Goal: Task Accomplishment & Management: Manage account settings

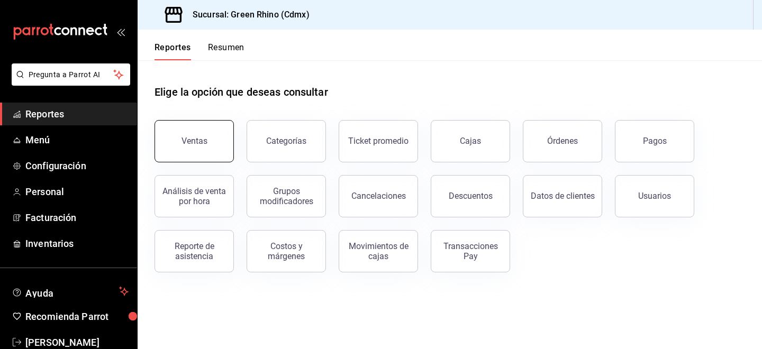
click at [207, 145] on button "Ventas" at bounding box center [193, 141] width 79 height 42
click at [45, 134] on span "Menú" at bounding box center [76, 140] width 103 height 14
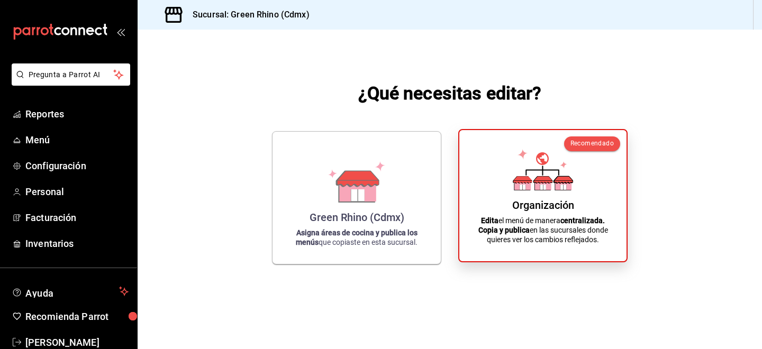
click at [517, 207] on div "Organización" at bounding box center [543, 205] width 62 height 13
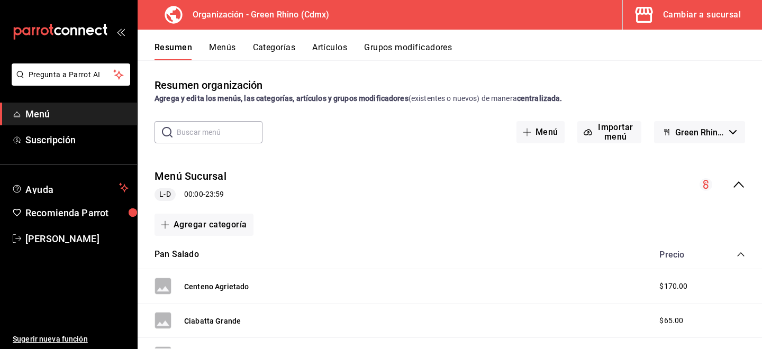
click at [339, 50] on button "Artículos" at bounding box center [329, 51] width 35 height 18
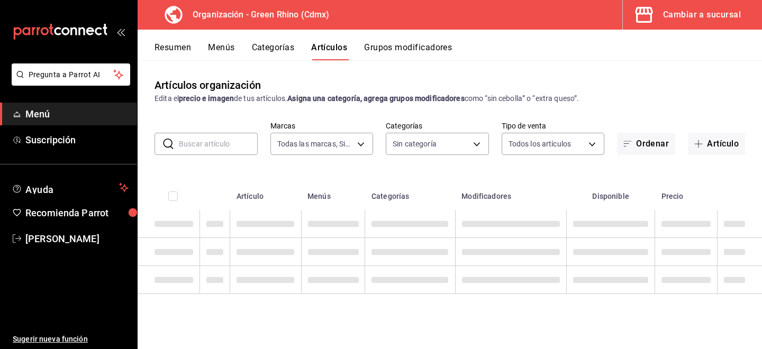
type input "718e4269-ab1b-41b6-b1a3-b54ad853307e"
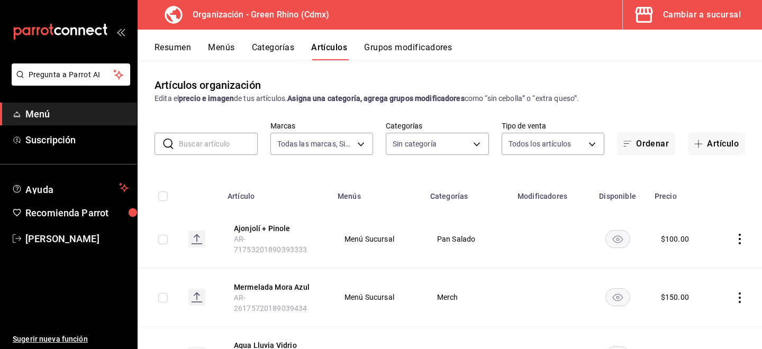
type input "a63415d0-f08f-4da5-93bf-970c3b860b08,be571465-ace9-4e63-97a2-0382f1ecc6c2,096c3…"
click at [229, 141] on input "text" at bounding box center [218, 143] width 79 height 21
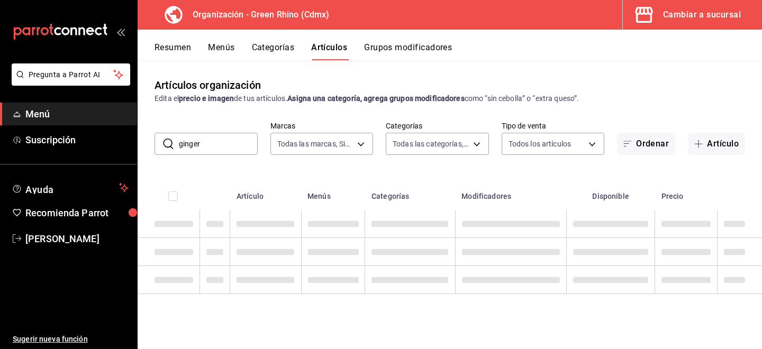
type input "ginger"
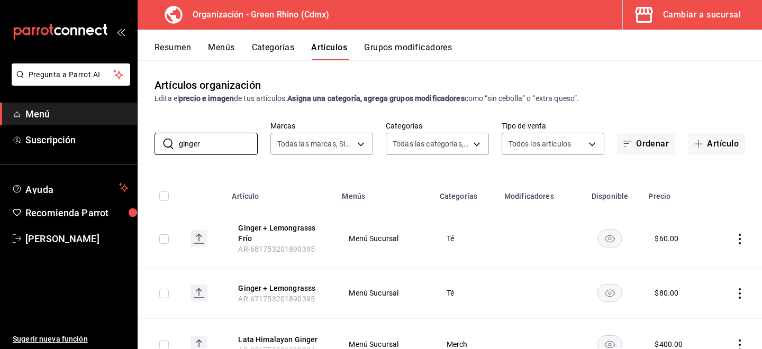
scroll to position [47, 0]
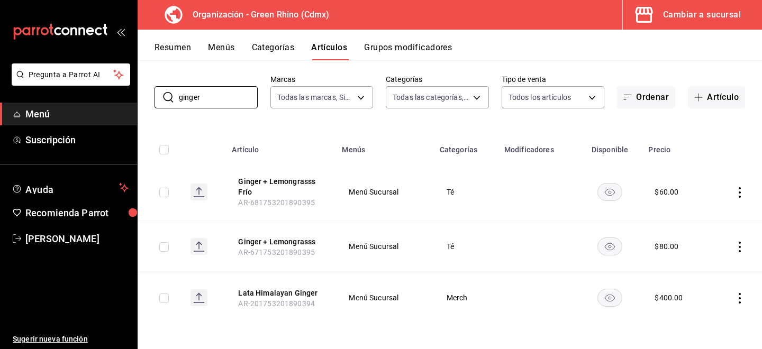
click at [736, 190] on icon "actions" at bounding box center [739, 192] width 11 height 11
click at [696, 243] on span "Duplicar" at bounding box center [708, 238] width 28 height 11
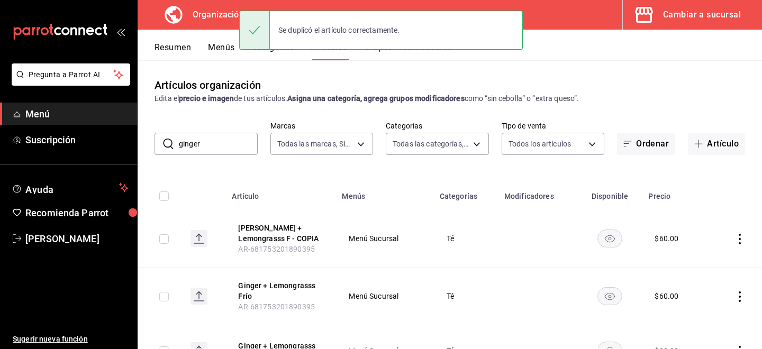
scroll to position [5, 0]
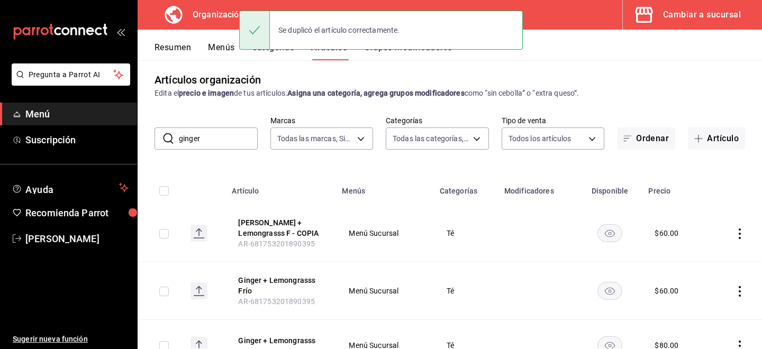
click at [741, 237] on icon "actions" at bounding box center [739, 234] width 11 height 11
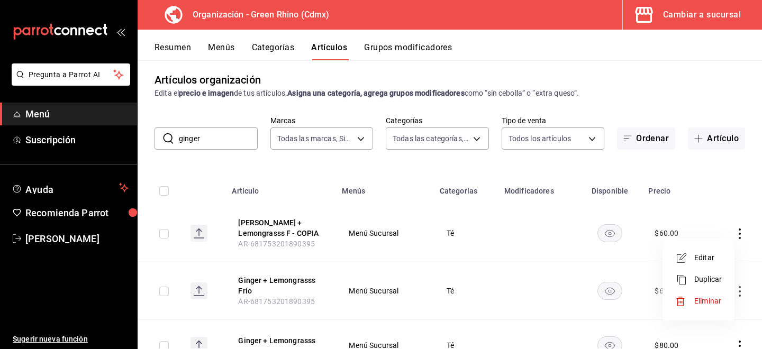
click at [717, 262] on span "Editar" at bounding box center [708, 257] width 28 height 11
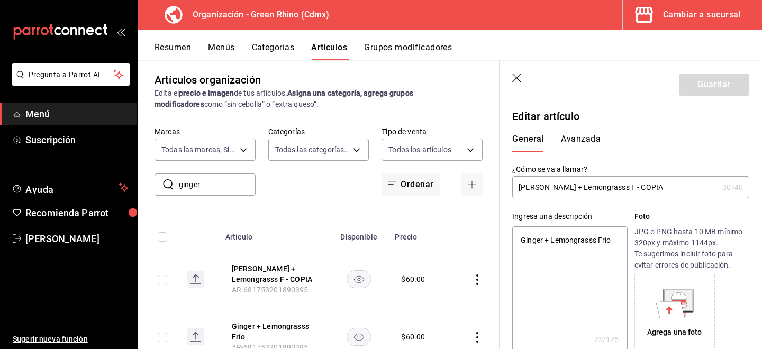
type textarea "x"
type input "$60.00"
drag, startPoint x: 645, startPoint y: 188, endPoint x: 604, endPoint y: 188, distance: 41.3
click at [604, 188] on input "[PERSON_NAME] + Lemongrasss F - COPIA" at bounding box center [615, 187] width 206 height 21
type input "Ginger + Lemongrasss F -"
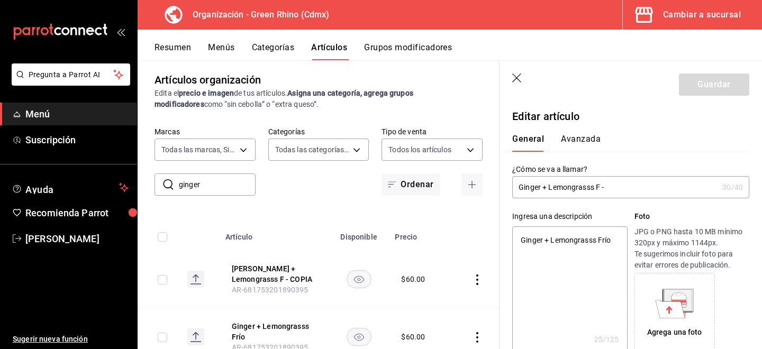
type textarea "x"
type input "Ginger + Lemongrasss F"
type textarea "x"
type input "Ginger + Lemongrasss F"
type textarea "x"
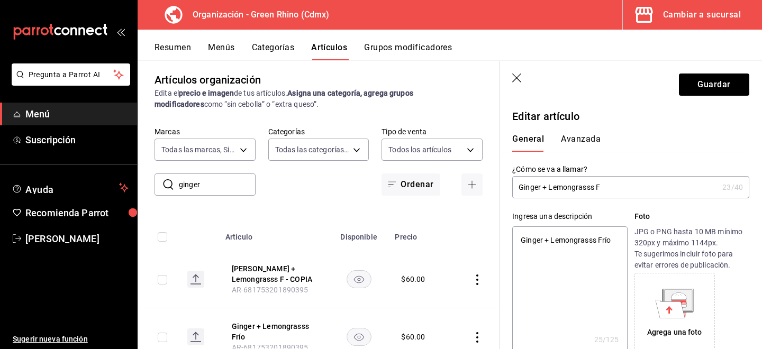
type input "Ginger + Lemongrasss"
type textarea "x"
type input "Ginger + Lemongrasss"
type textarea "x"
type input "Ginger + Lemongrasss2"
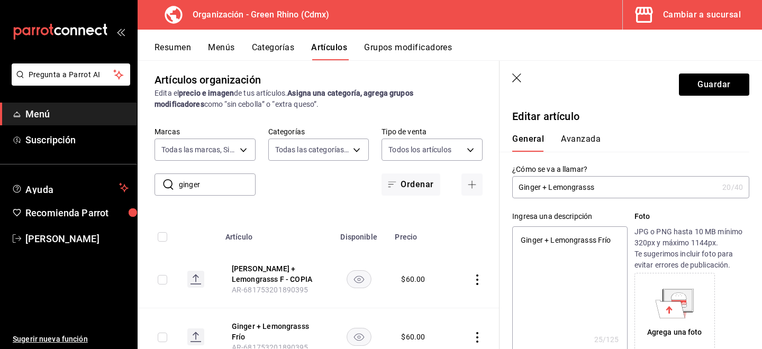
type textarea "x"
type input "Ginger + Lemongrasss"
type textarea "x"
type input "Ginger + Lemongrasss"
type textarea "x"
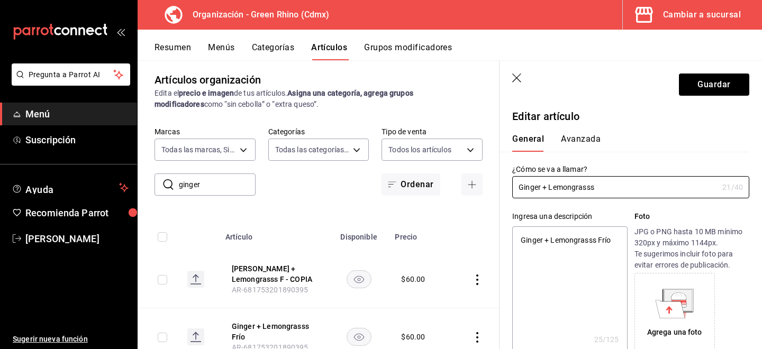
type input "Ginger + Lemongrasss 2"
type textarea "x"
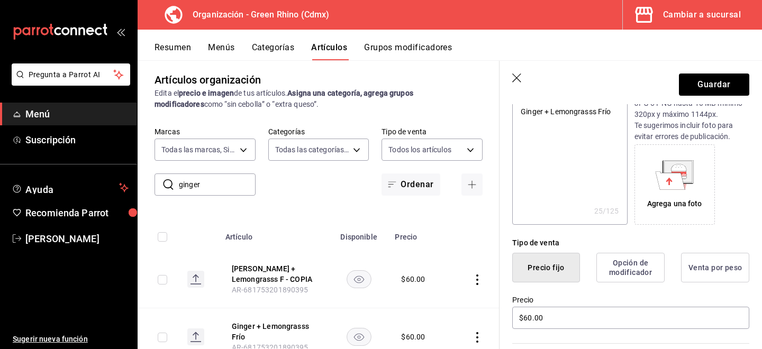
scroll to position [130, 0]
type input "Ginger + Lemongrasss 2"
click at [528, 314] on input "$60.00" at bounding box center [630, 317] width 237 height 22
type textarea "x"
type input "$0.00"
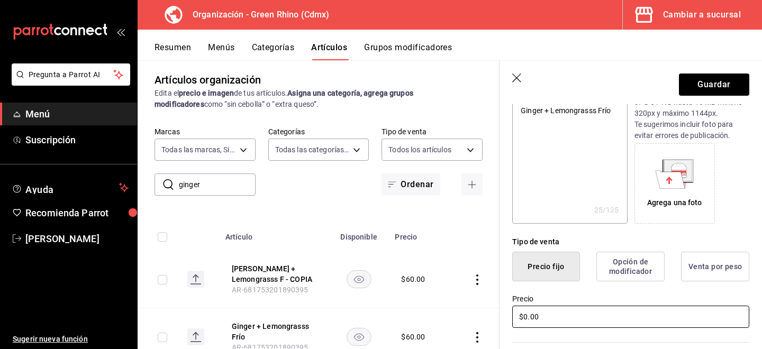
type textarea "x"
type input "$10.00"
type textarea "x"
type input "$100.00"
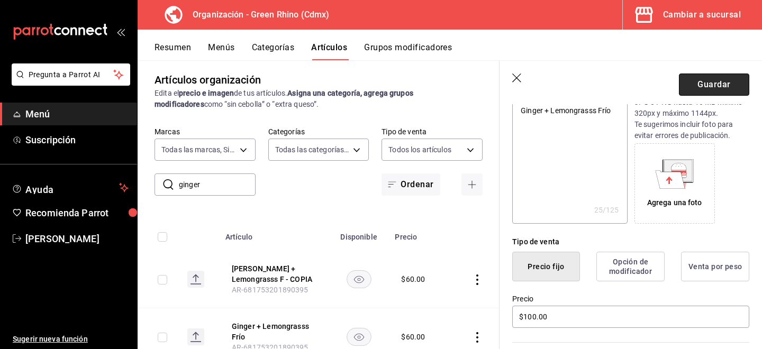
click at [702, 84] on button "Guardar" at bounding box center [714, 85] width 70 height 22
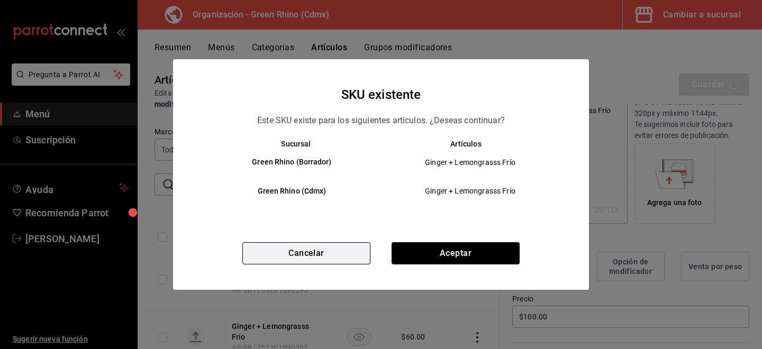
click at [311, 252] on button "Cancelar" at bounding box center [306, 253] width 128 height 22
type textarea "x"
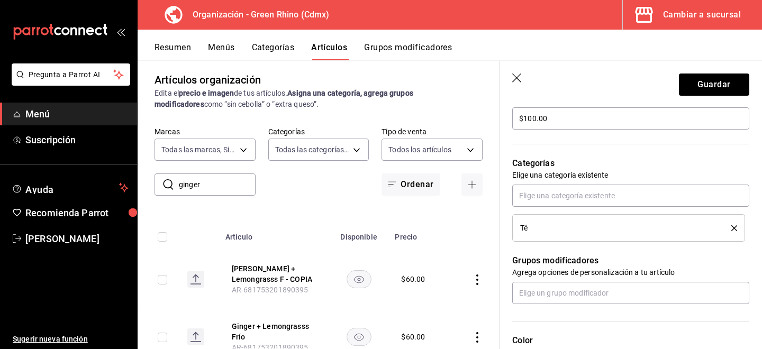
scroll to position [532, 0]
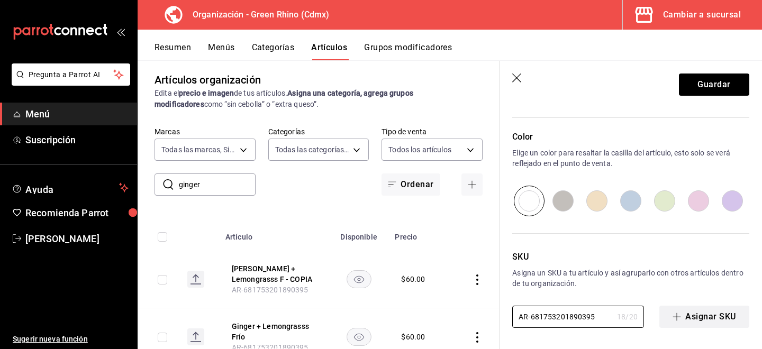
drag, startPoint x: 574, startPoint y: 317, endPoint x: 716, endPoint y: 319, distance: 142.3
click at [716, 318] on div "AR-681753201890395 18 / 20 ​ Asignar SKU" at bounding box center [630, 317] width 237 height 22
type input "AR-6817532018903952"
type textarea "x"
type input "AR-68175320189039523"
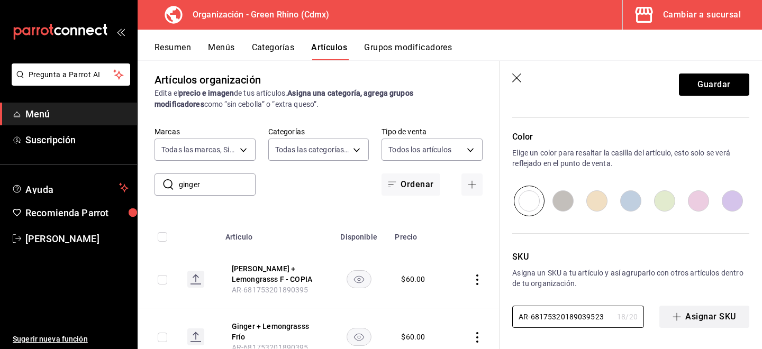
type textarea "x"
type input "AR-68175320189039523"
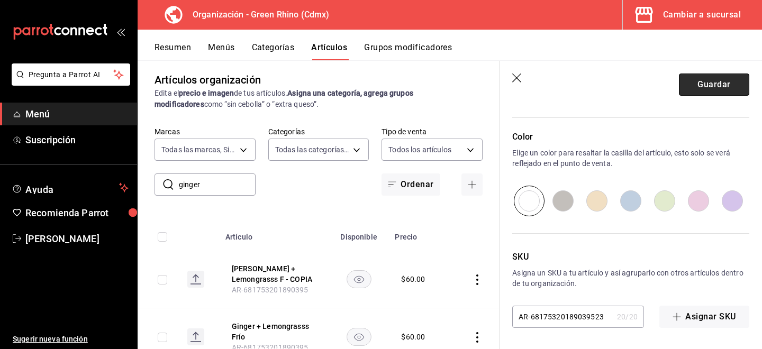
scroll to position [0, 0]
click at [717, 85] on button "Guardar" at bounding box center [714, 85] width 70 height 22
type textarea "x"
type input "AR-1756175856348"
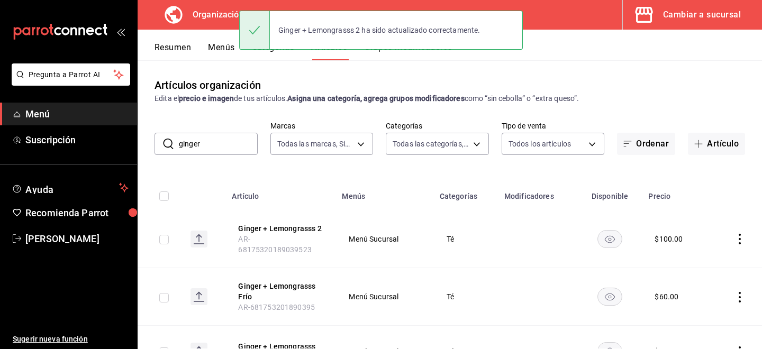
click at [228, 149] on input "ginger" at bounding box center [218, 143] width 79 height 21
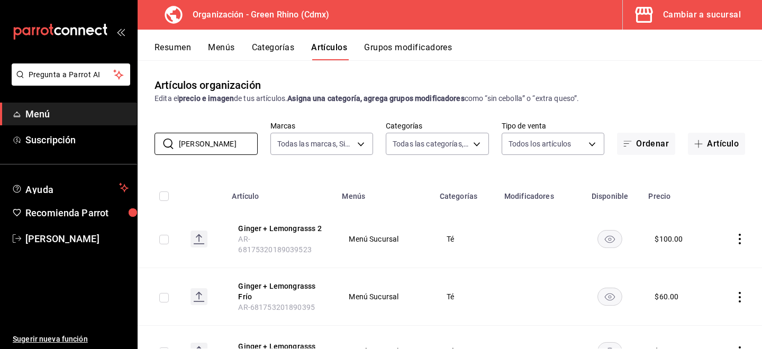
type input "[PERSON_NAME]"
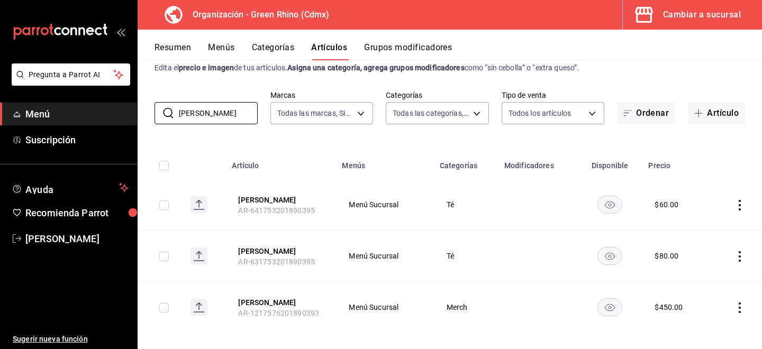
scroll to position [32, 0]
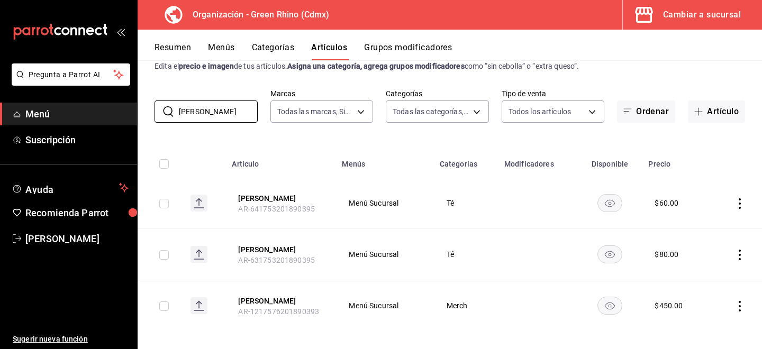
click at [743, 206] on icon "actions" at bounding box center [739, 203] width 11 height 11
click at [709, 248] on span "Duplicar" at bounding box center [708, 249] width 28 height 11
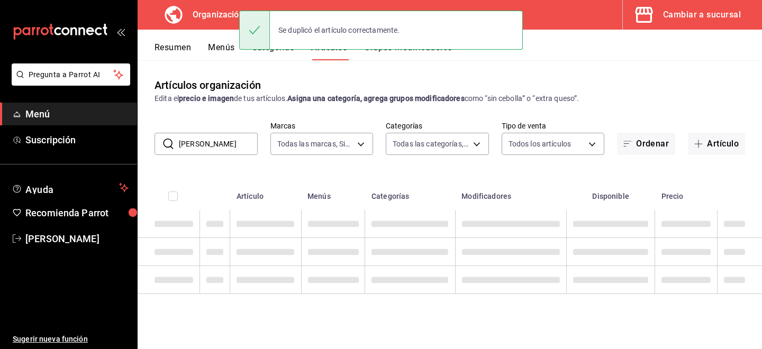
scroll to position [0, 0]
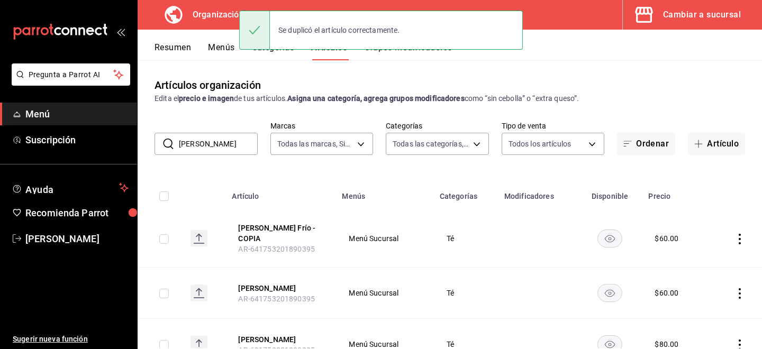
click at [738, 239] on icon "actions" at bounding box center [739, 239] width 11 height 11
click at [685, 258] on icon at bounding box center [681, 260] width 13 height 13
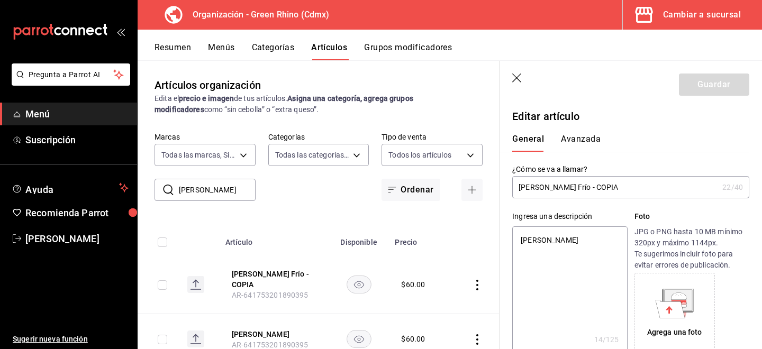
click at [599, 185] on input "[PERSON_NAME] Frío - COPIA" at bounding box center [615, 187] width 206 height 21
type input "[PERSON_NAME] Frío - COPI"
type textarea "x"
type input "[PERSON_NAME] Frío - COP"
type textarea "x"
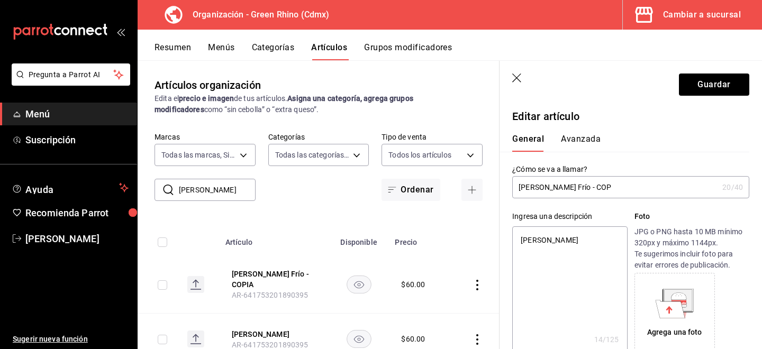
type input "[PERSON_NAME] Frío - CO"
type textarea "x"
type input "[PERSON_NAME] Frío - C"
type textarea "x"
type input "[PERSON_NAME] -"
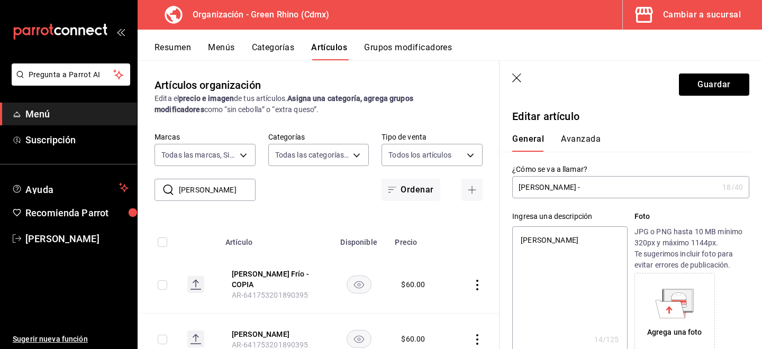
type textarea "x"
type input "[PERSON_NAME] -"
type textarea "x"
type input "[PERSON_NAME]"
type textarea "x"
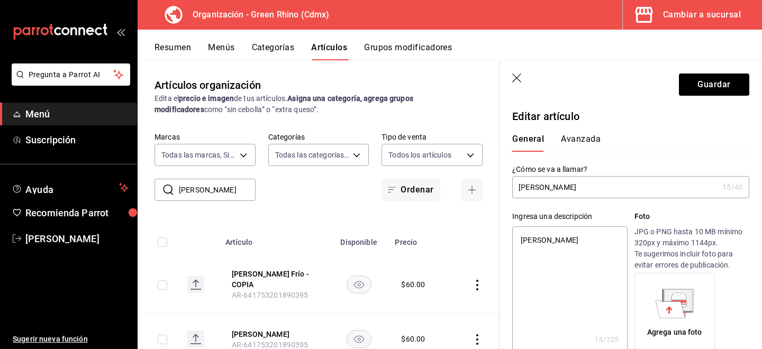
type input "[PERSON_NAME] Frío 2"
type textarea "x"
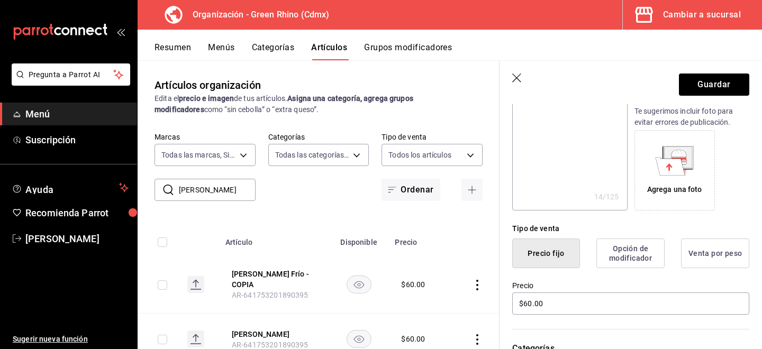
scroll to position [261, 0]
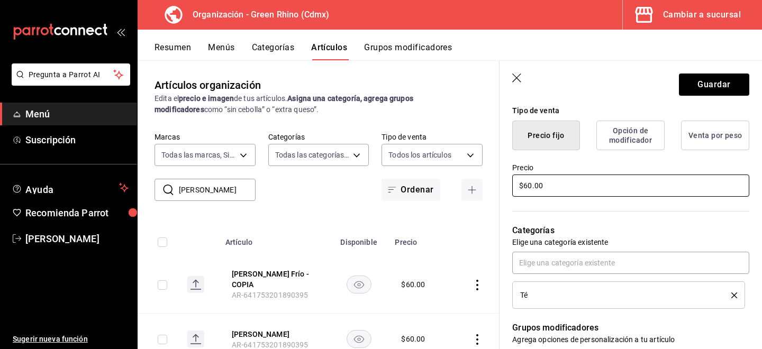
type input "[PERSON_NAME] Frío 2"
click at [528, 186] on input "$60.00" at bounding box center [630, 186] width 237 height 22
type textarea "x"
type input "$610.00"
type textarea "x"
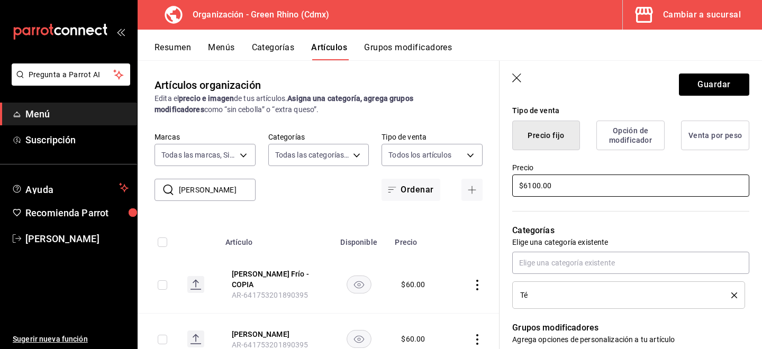
type input "$61000.00"
type textarea "x"
type input "$6100.00"
type textarea "x"
type input "$610.00"
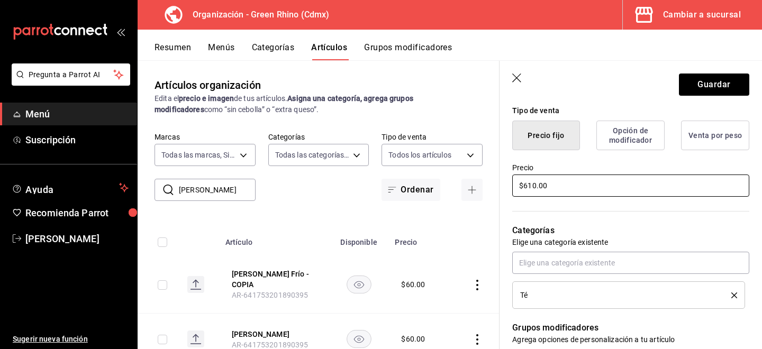
type textarea "x"
type input "$60.00"
type textarea "x"
type input "$0.00"
type textarea "x"
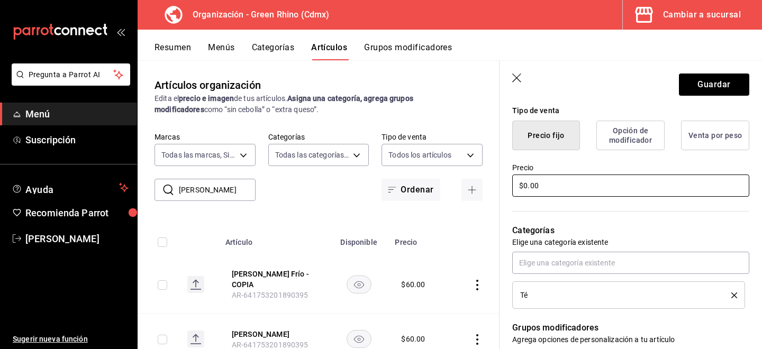
type input "$10.00"
type textarea "x"
type input "$100.00"
click at [694, 78] on button "Guardar" at bounding box center [714, 85] width 70 height 22
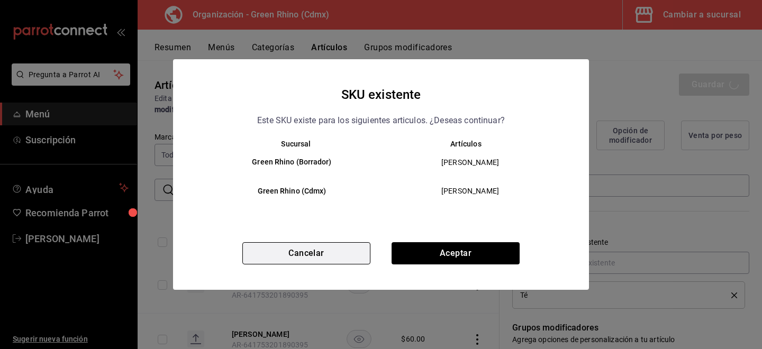
click at [343, 254] on button "Cancelar" at bounding box center [306, 253] width 128 height 22
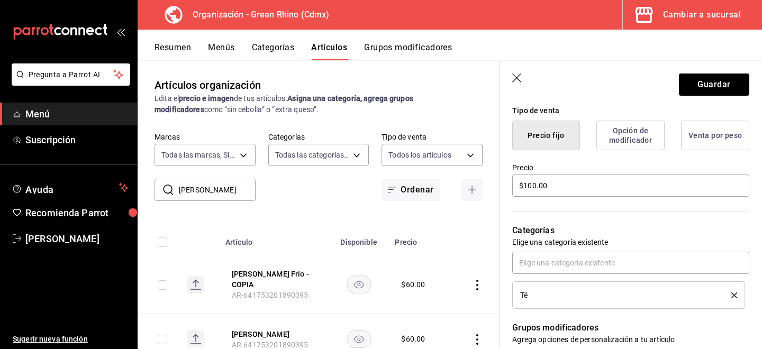
scroll to position [532, 0]
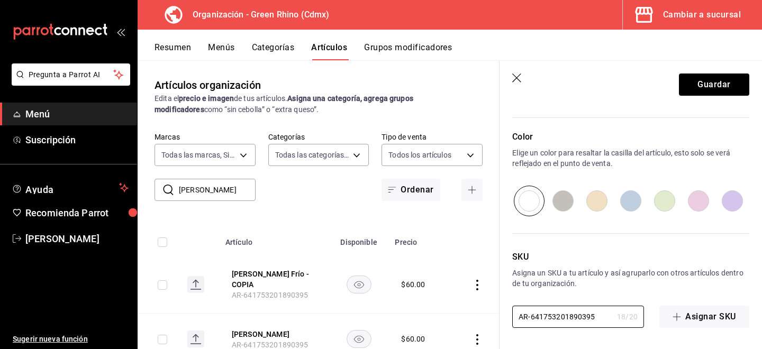
drag, startPoint x: 587, startPoint y: 313, endPoint x: 648, endPoint y: 324, distance: 61.8
click at [648, 318] on div "AR-641753201890395 18 / 20 ​ Asignar SKU" at bounding box center [630, 317] width 237 height 22
type textarea "x"
type input "AR-6417532018903953"
type textarea "x"
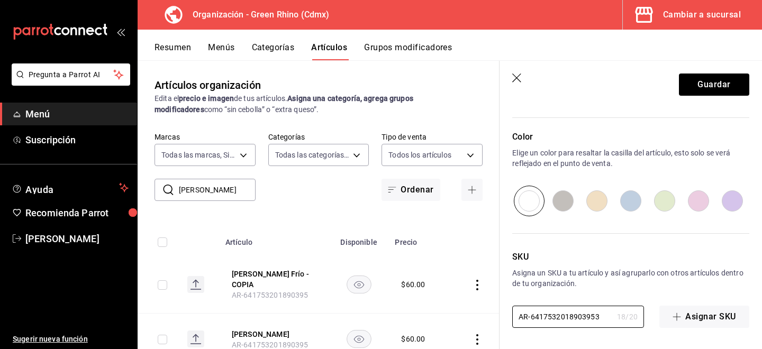
type input "AR-64175320189039532"
type textarea "x"
type input "AR-64175320189039532"
click at [727, 79] on button "Guardar" at bounding box center [714, 85] width 70 height 22
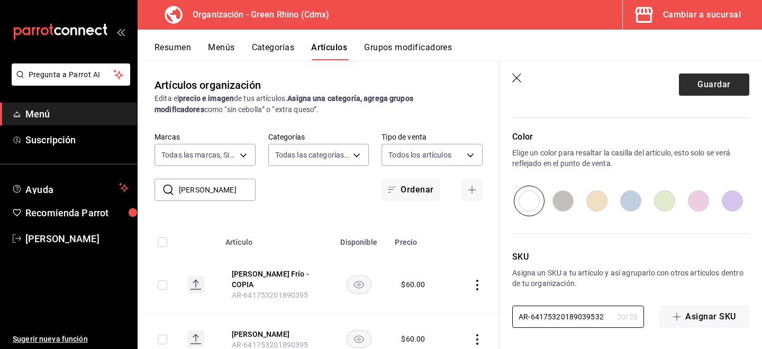
scroll to position [0, 0]
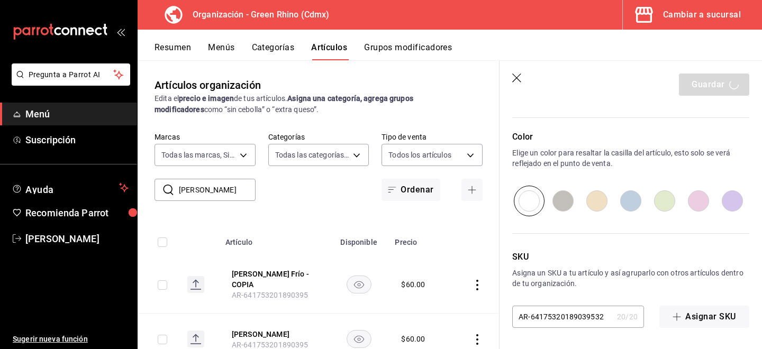
type textarea "x"
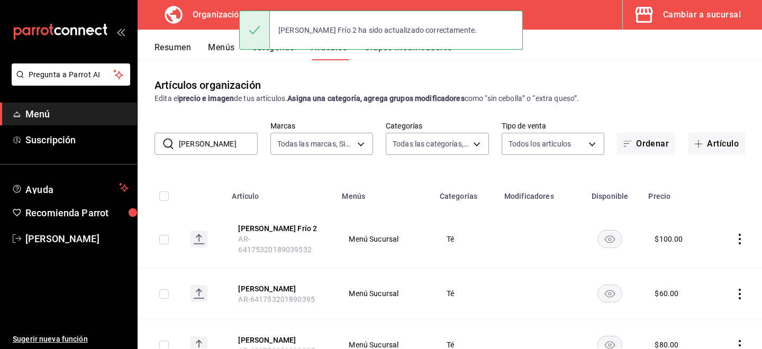
click at [227, 153] on input "[PERSON_NAME]" at bounding box center [218, 143] width 79 height 21
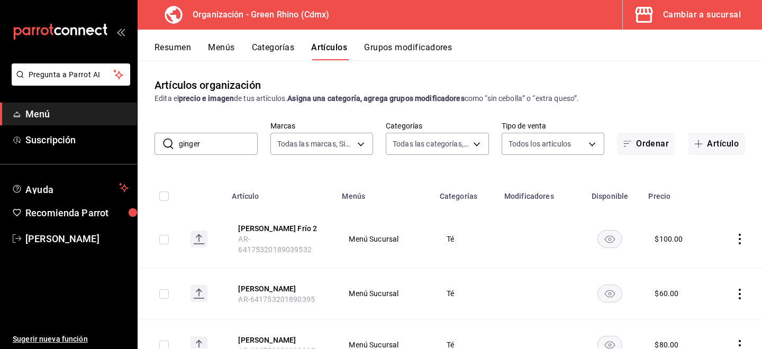
type input "ginger"
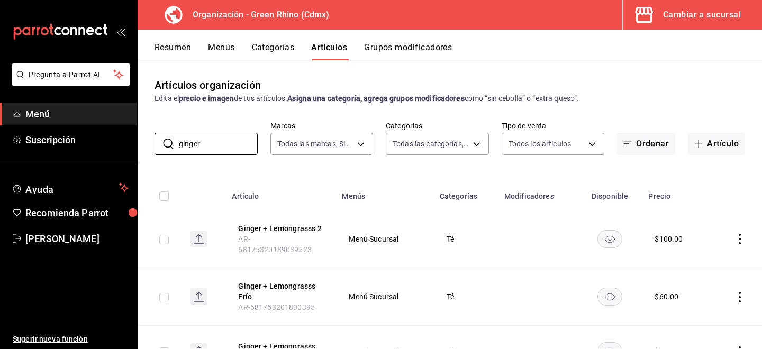
scroll to position [25, 0]
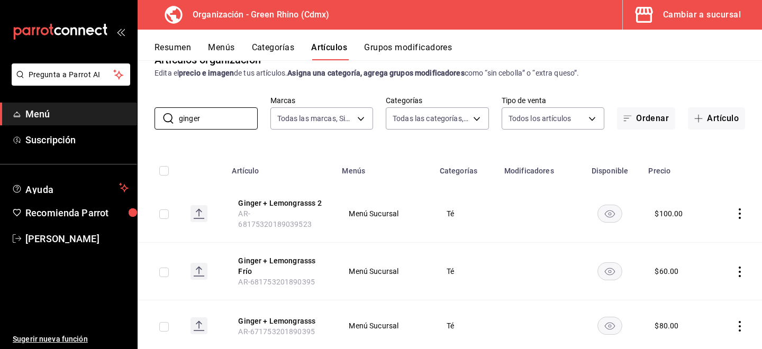
click at [744, 208] on icon "actions" at bounding box center [739, 213] width 11 height 11
click at [724, 226] on li "Editar" at bounding box center [698, 235] width 63 height 22
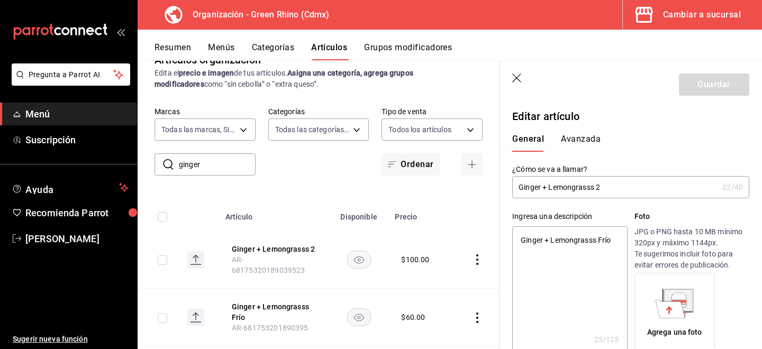
click at [597, 188] on input "Ginger + Lemongrasss 2" at bounding box center [615, 187] width 206 height 21
type input "Ginger + Lemongrasss F2"
type textarea "x"
type input "Ginger + Lemongrasss Fri2"
type textarea "x"
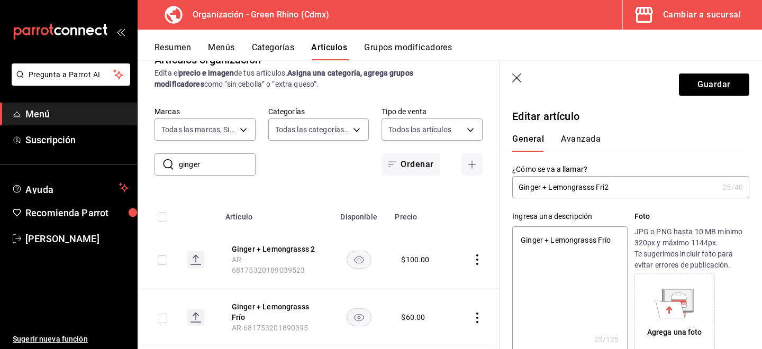
type input "Ginger + Lemongrasss Frio2"
type textarea "x"
type input "Ginger + Lemongrasss Frio 2"
type textarea "x"
type input "Ginger + Lemongrasss Frio 2"
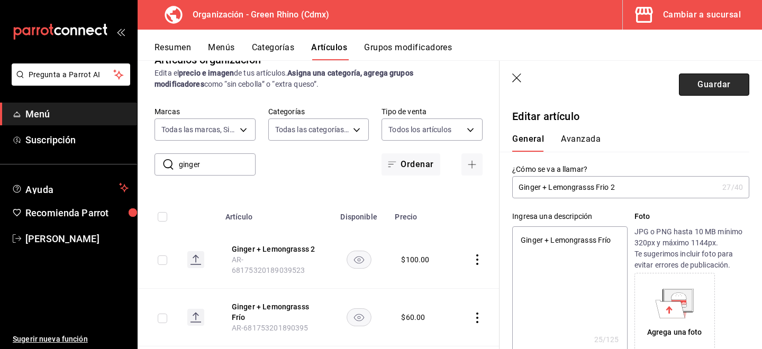
click at [706, 85] on button "Guardar" at bounding box center [714, 85] width 70 height 22
type textarea "x"
